Goal: Task Accomplishment & Management: Use online tool/utility

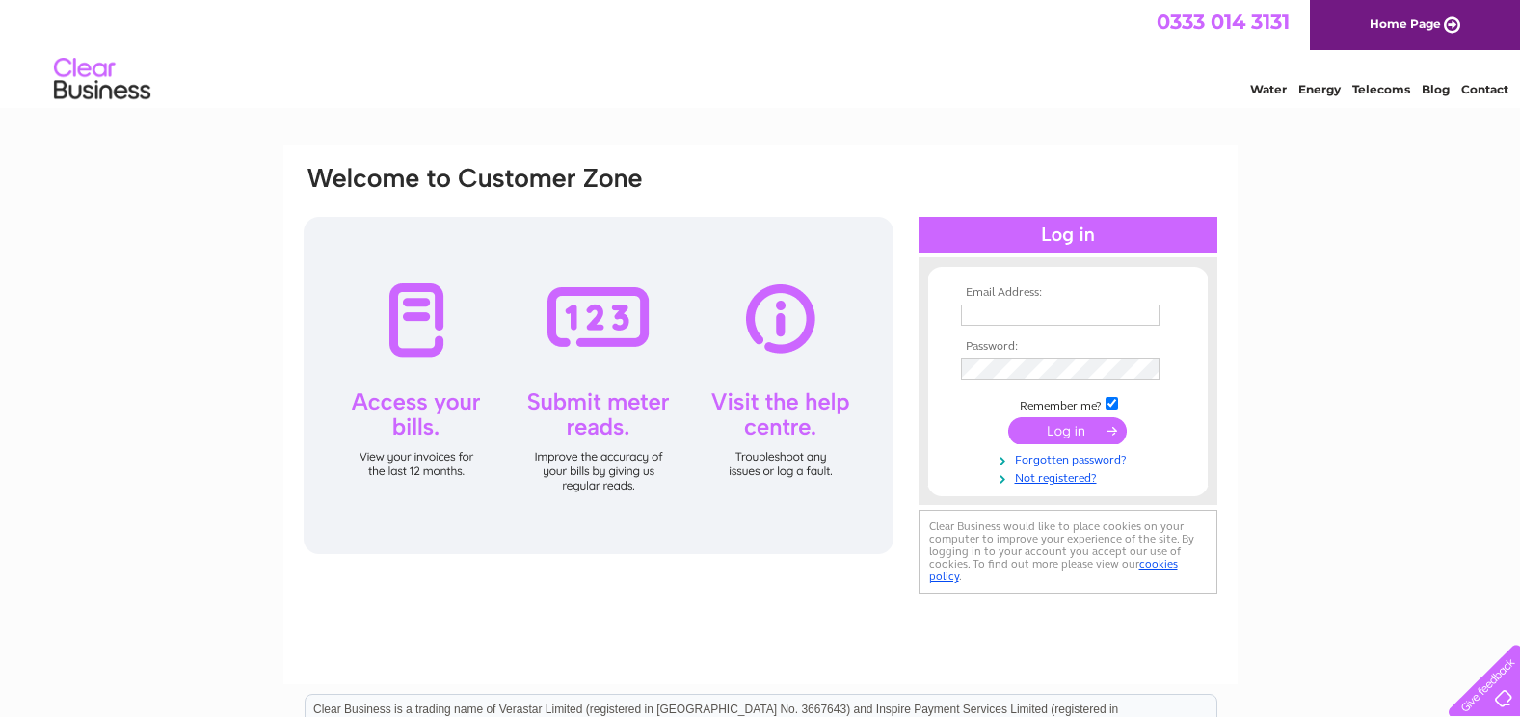
type input "[EMAIL_ADDRESS][DOMAIN_NAME]"
click at [1085, 428] on input "submit" at bounding box center [1067, 430] width 119 height 27
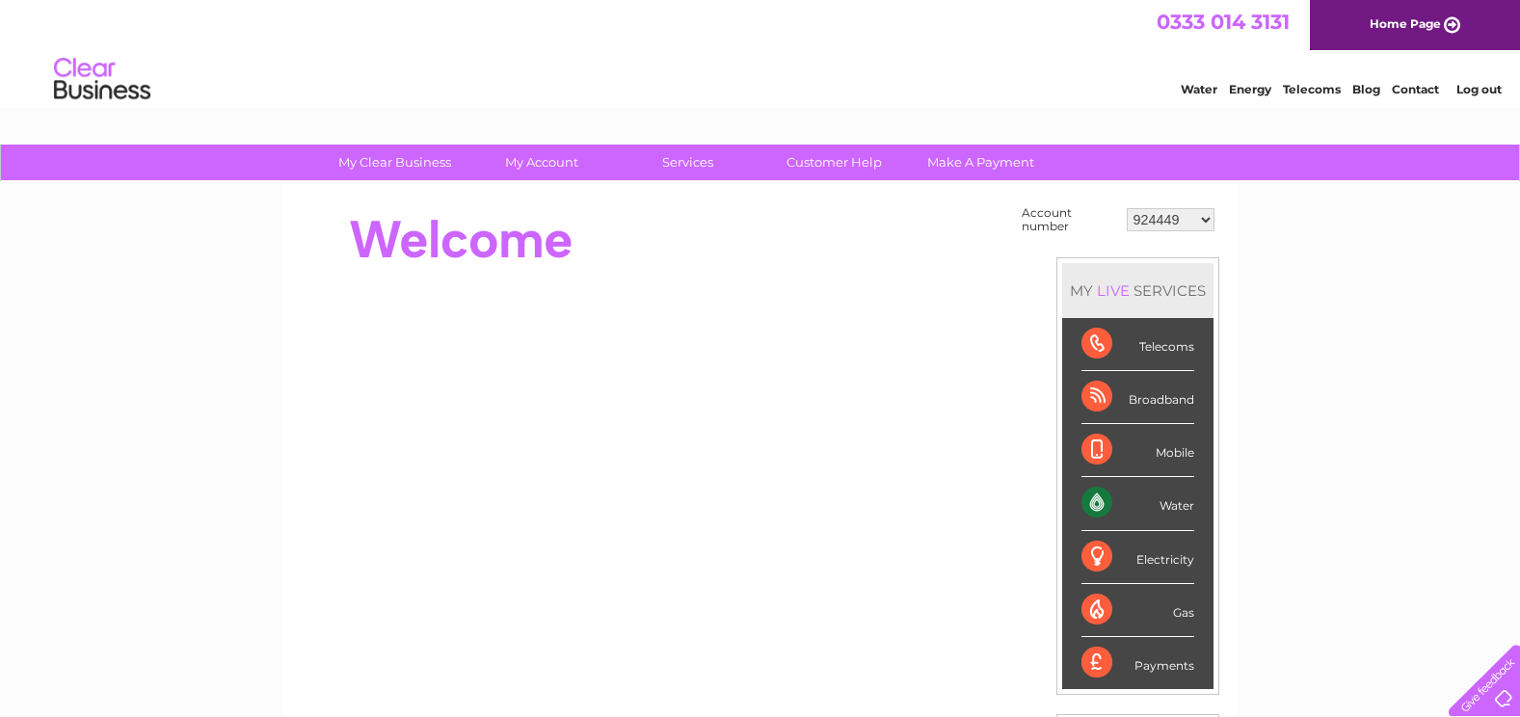
click at [1193, 218] on select "924449 981790 981794 982576 30292719" at bounding box center [1171, 219] width 88 height 23
click at [1127, 208] on select "924449 981790 981794 982576 30292719" at bounding box center [1171, 219] width 88 height 23
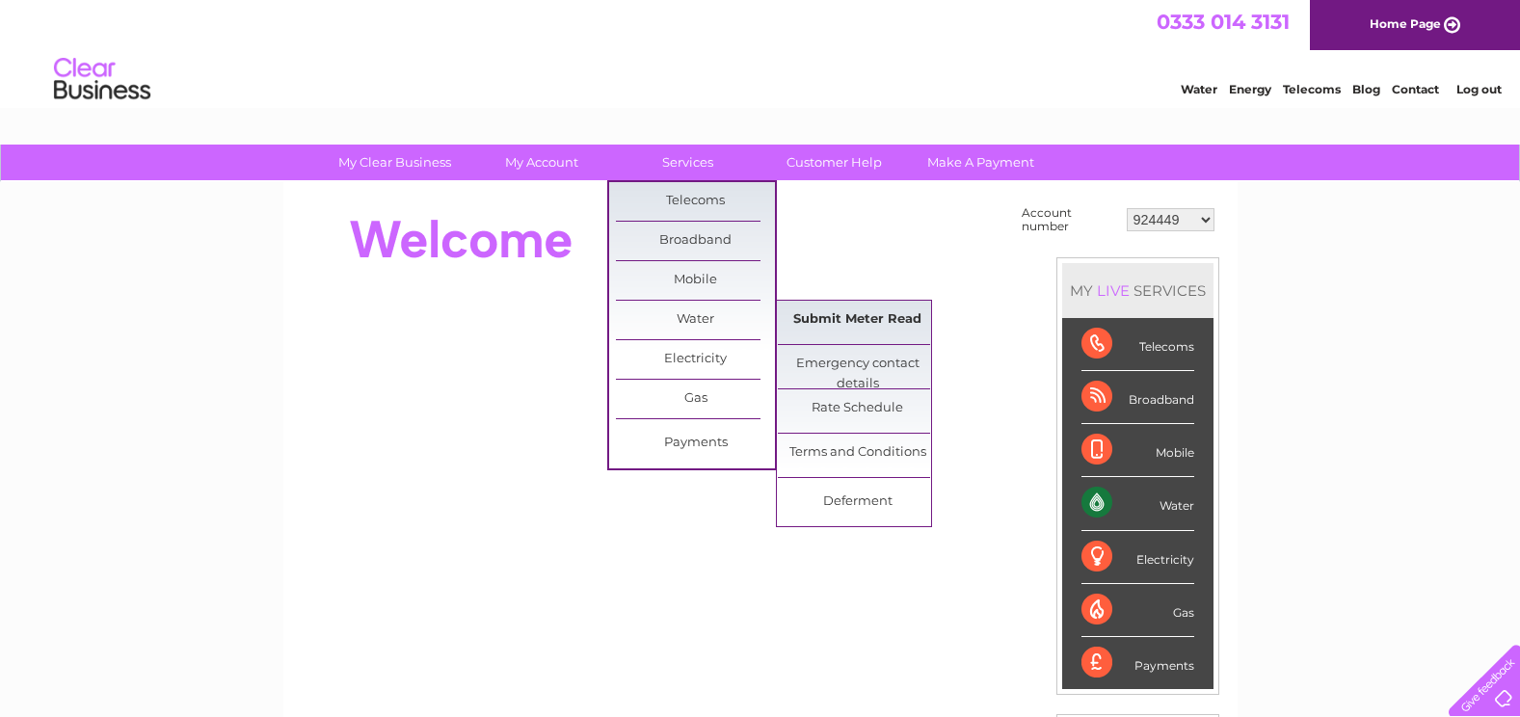
click at [825, 326] on link "Submit Meter Read" at bounding box center [857, 320] width 159 height 39
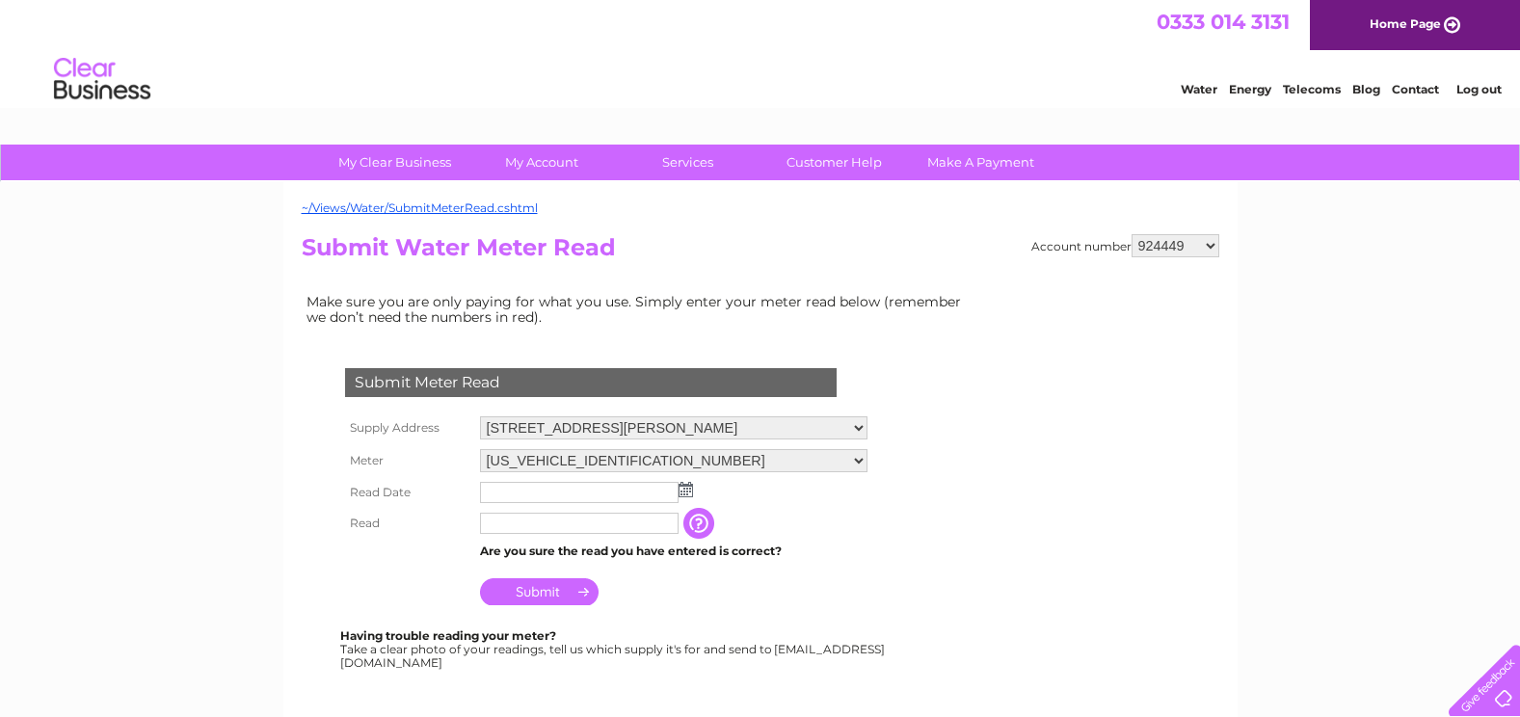
click at [1217, 245] on select "924449 981790 981794 982576 30292719" at bounding box center [1176, 245] width 88 height 23
select select "981790"
click at [1132, 234] on select "924449 981790 981794 982576 30292719" at bounding box center [1176, 245] width 88 height 23
click at [1209, 242] on select "924449 981790 981794 982576 30292719" at bounding box center [1176, 245] width 88 height 23
select select "981794"
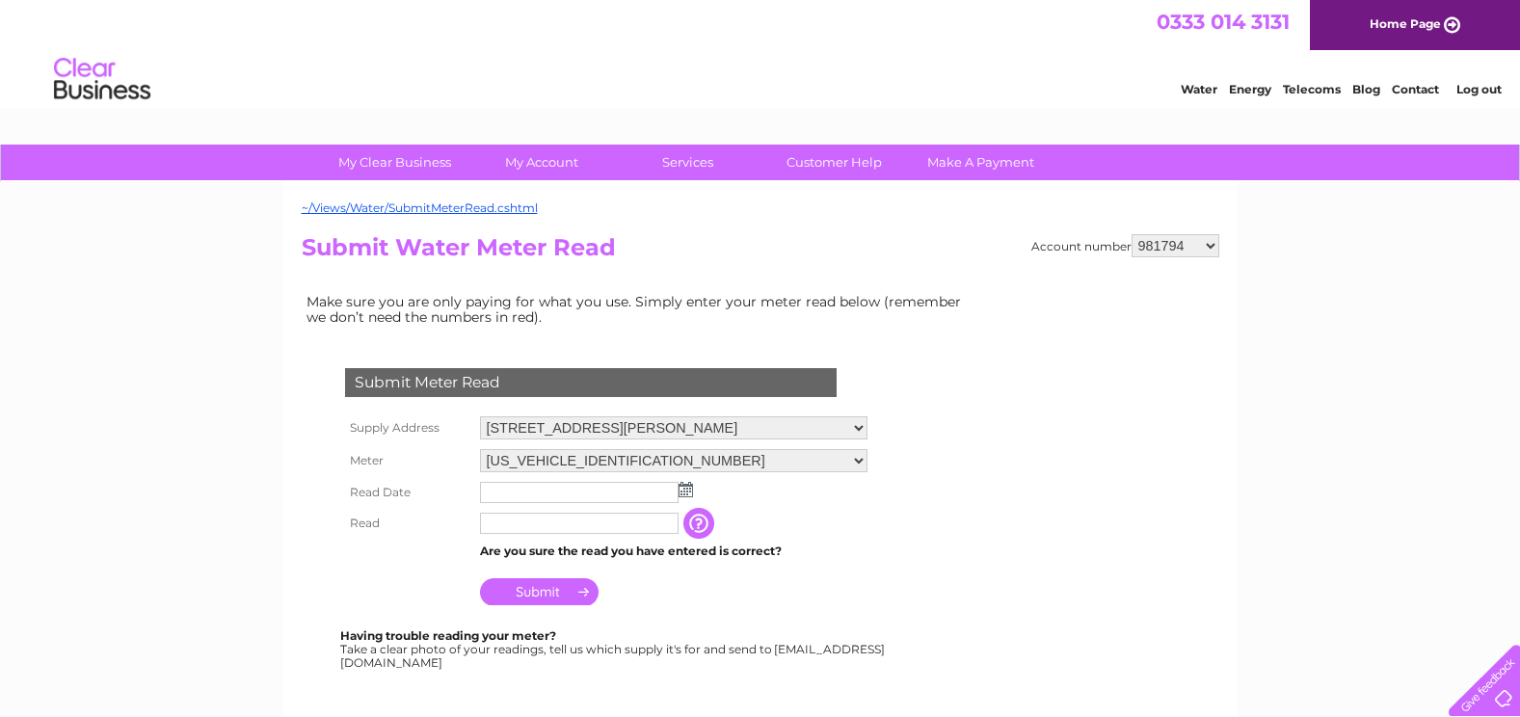
click at [1132, 234] on select "924449 981790 981794 982576 30292719" at bounding box center [1176, 245] width 88 height 23
click at [545, 492] on input "text" at bounding box center [579, 492] width 199 height 21
click at [685, 494] on img at bounding box center [688, 490] width 14 height 15
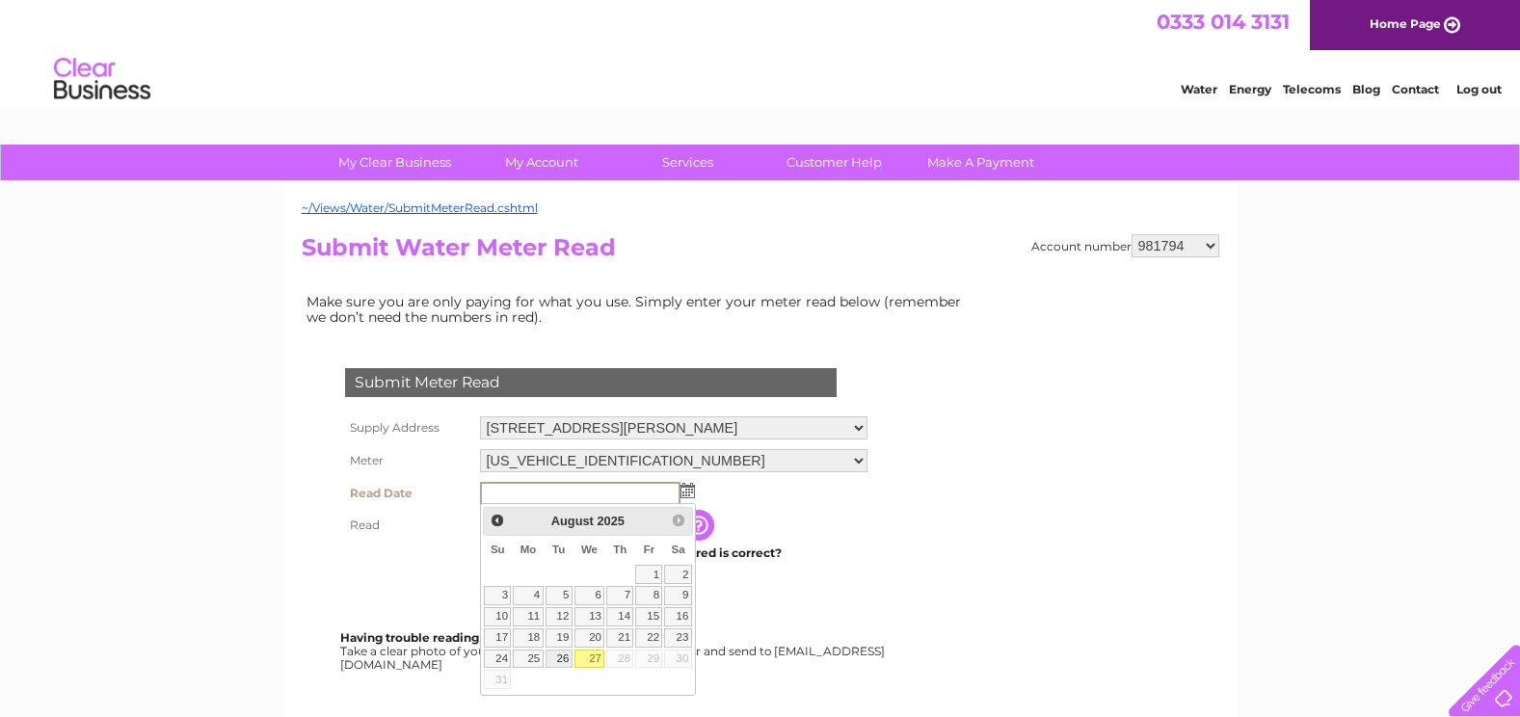
click at [559, 661] on link "26" at bounding box center [559, 659] width 27 height 19
type input "2025/08/26"
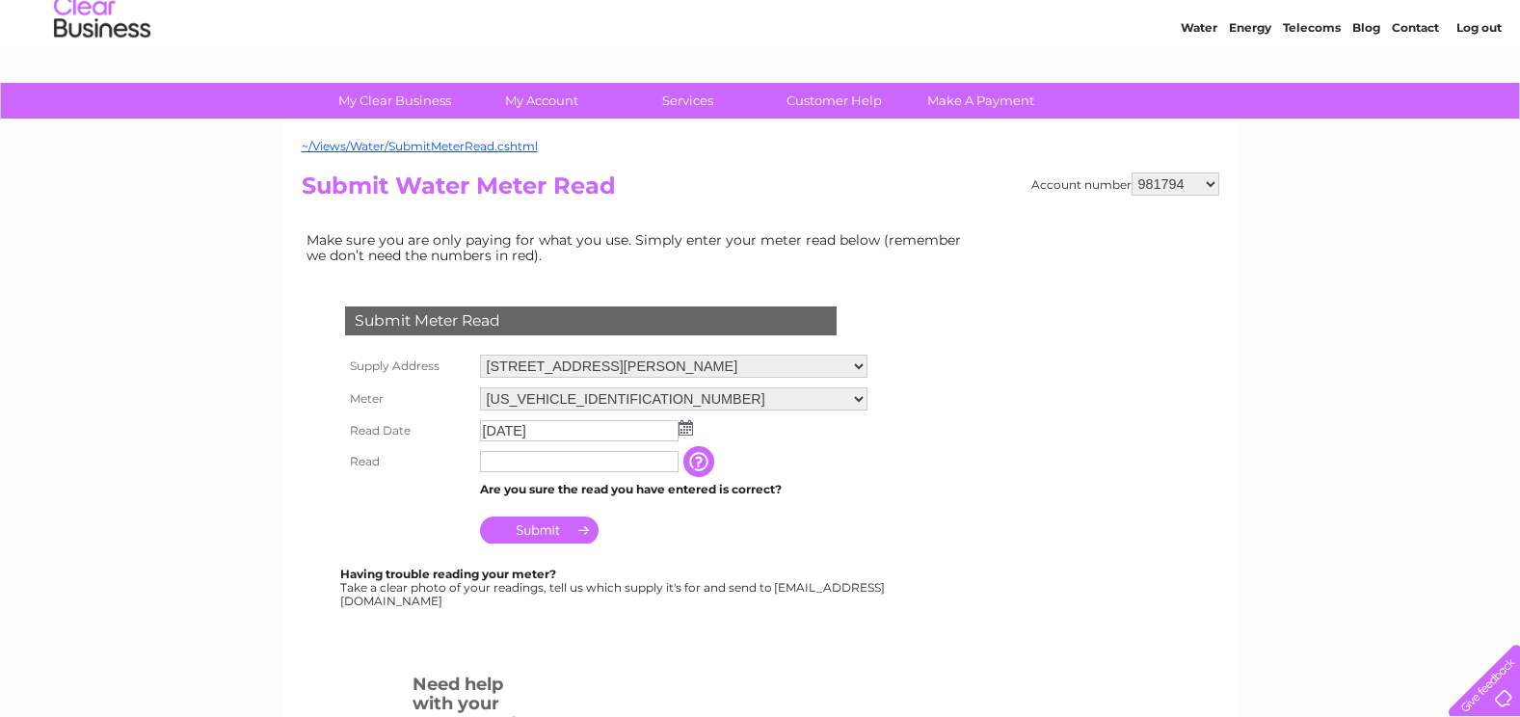
scroll to position [96, 0]
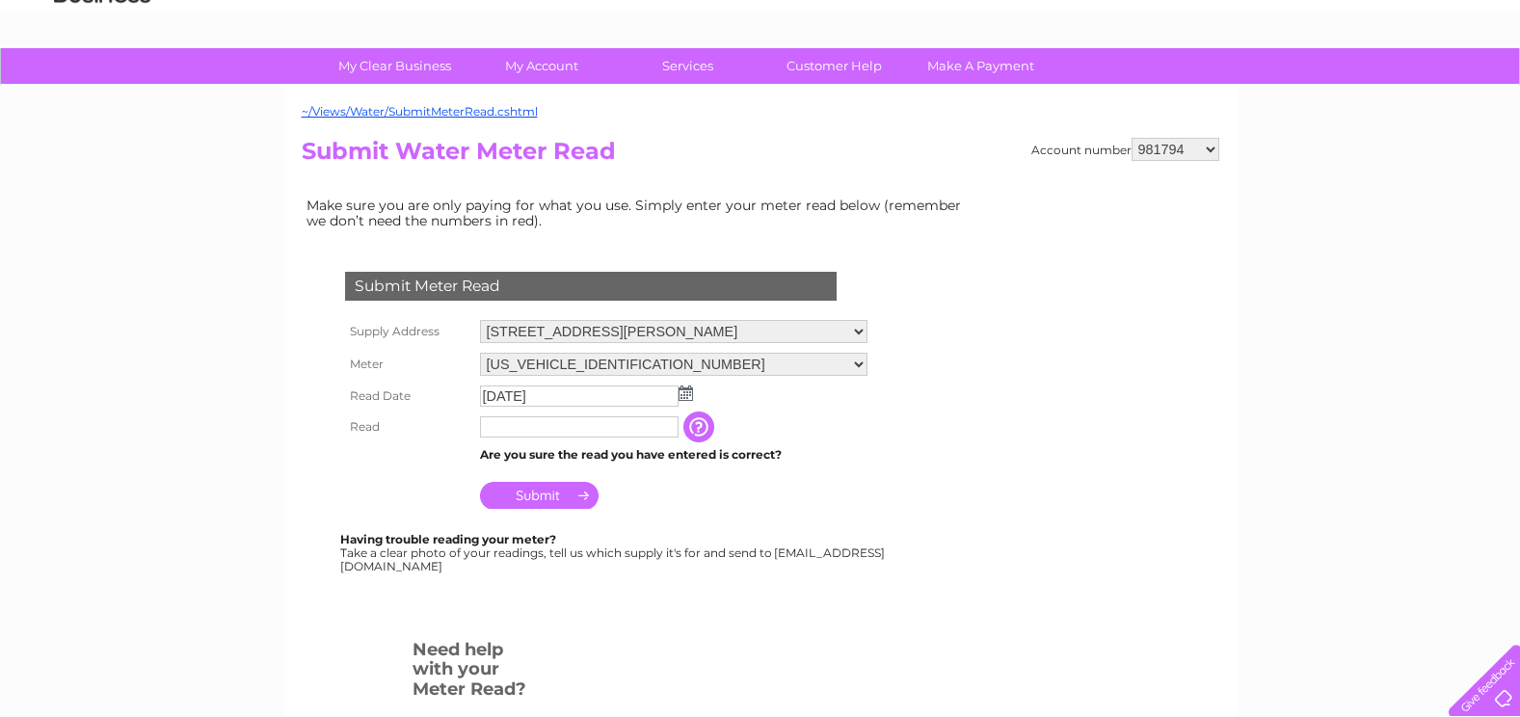
click at [514, 431] on input "text" at bounding box center [579, 426] width 199 height 21
type input "31164"
click at [527, 492] on input "Submit" at bounding box center [539, 497] width 119 height 27
click at [1204, 147] on select "924449 981790 981794 982576 30292719" at bounding box center [1176, 149] width 88 height 23
click at [1132, 138] on select "924449 981790 981794 982576 30292719" at bounding box center [1176, 149] width 88 height 23
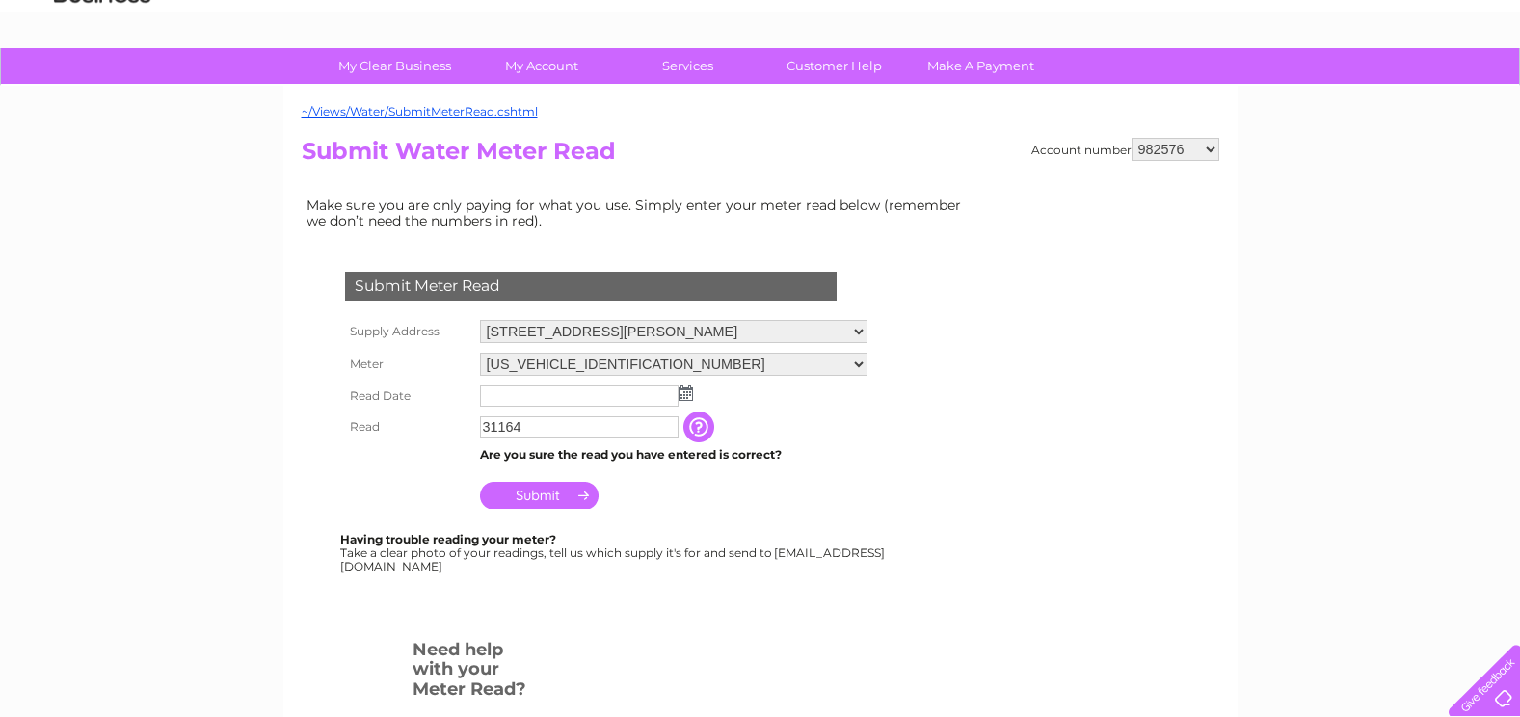
click at [1208, 152] on select "924449 981790 981794 982576 30292719" at bounding box center [1176, 149] width 88 height 23
select select "30292719"
click at [1132, 138] on select "924449 981790 981794 982576 30292719" at bounding box center [1176, 149] width 88 height 23
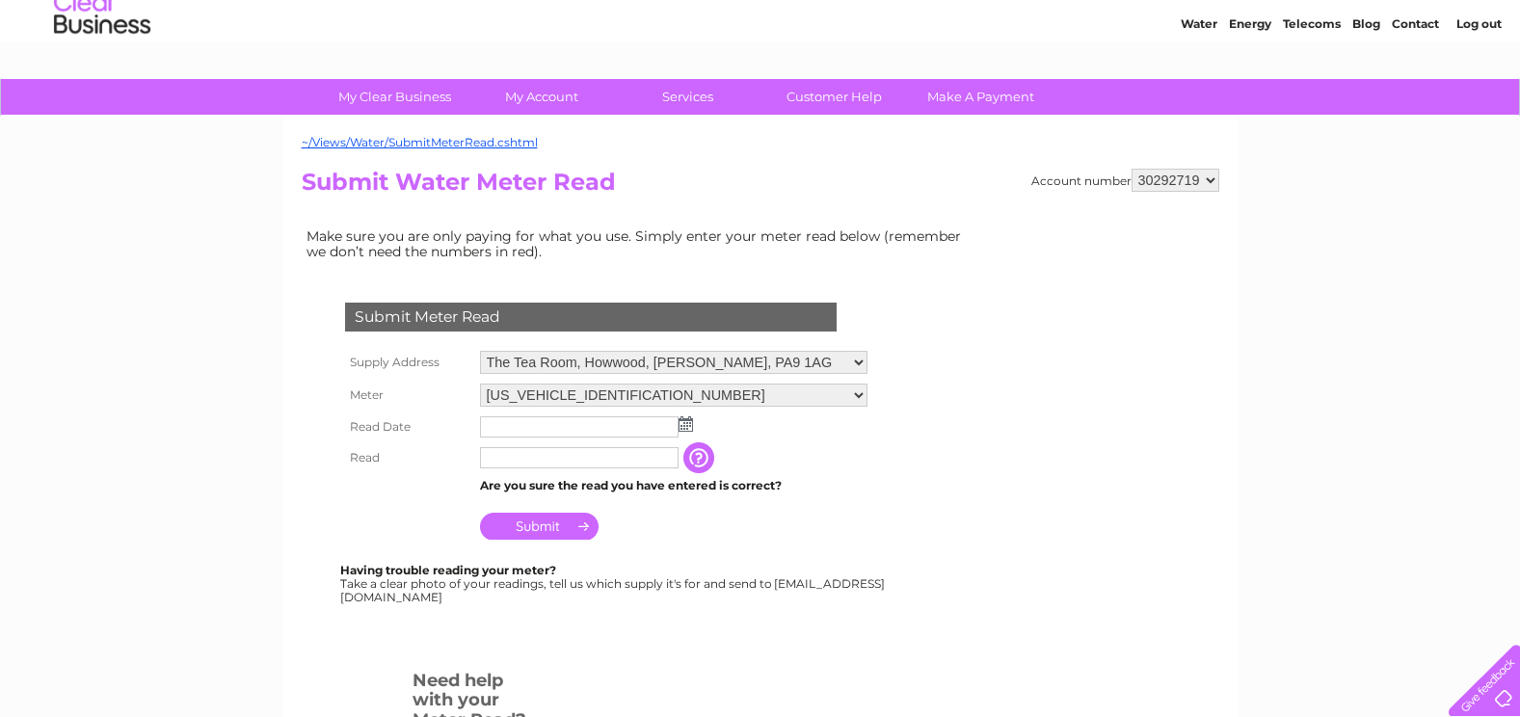
scroll to position [289, 0]
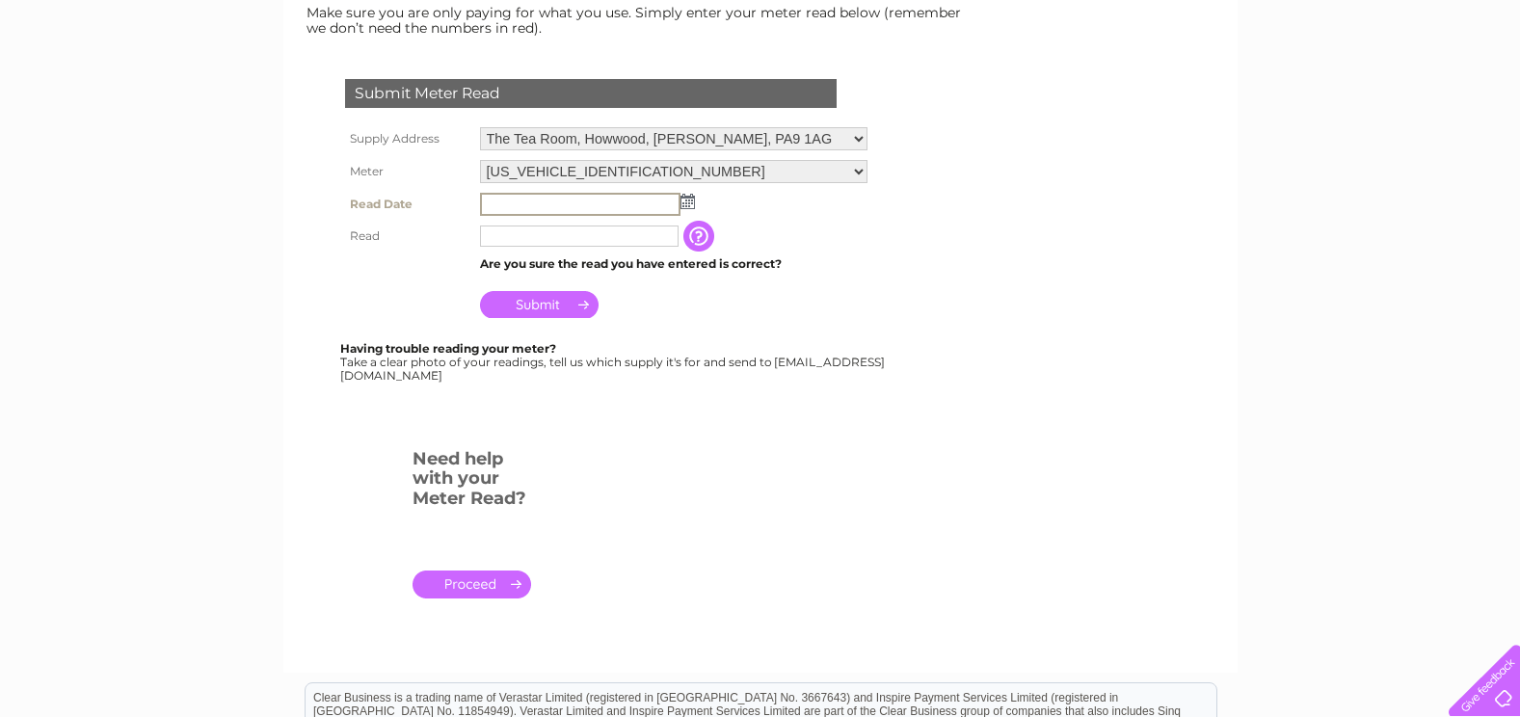
click at [549, 204] on input "text" at bounding box center [580, 204] width 201 height 23
click at [681, 201] on img at bounding box center [688, 201] width 14 height 15
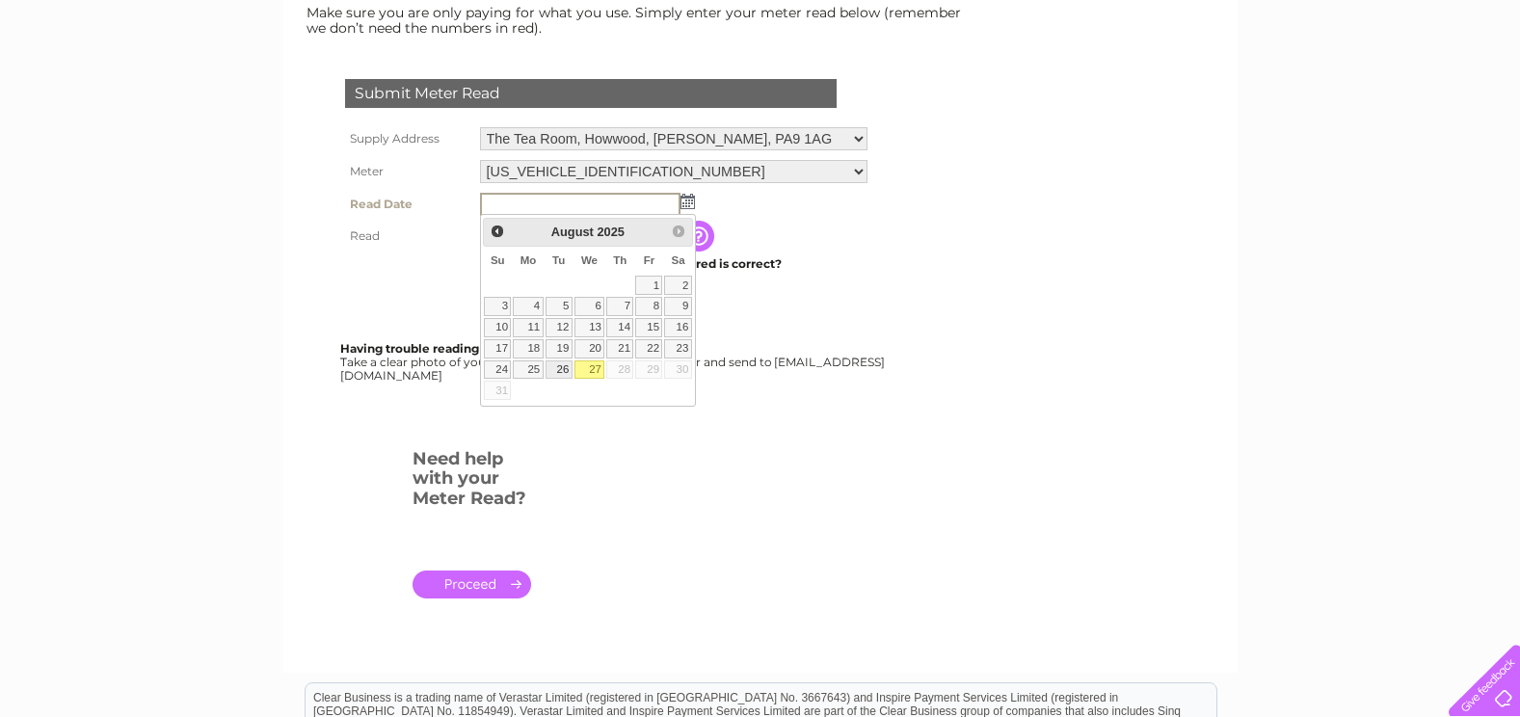
click at [559, 367] on link "26" at bounding box center [559, 370] width 27 height 19
type input "2025/08/26"
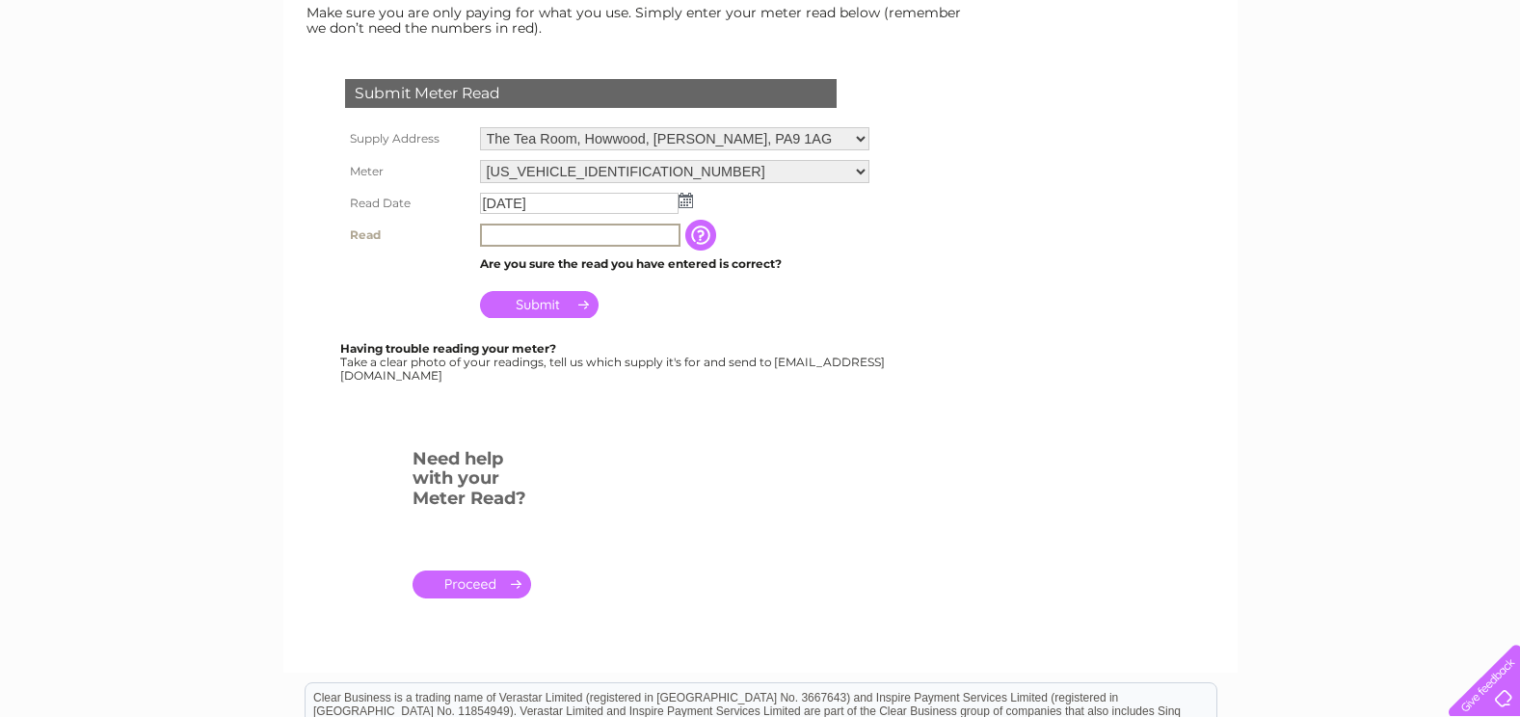
click at [532, 237] on input "text" at bounding box center [580, 235] width 201 height 23
type input "7770"
click at [500, 299] on input "Submit" at bounding box center [539, 302] width 119 height 27
